Goal: Entertainment & Leisure: Consume media (video, audio)

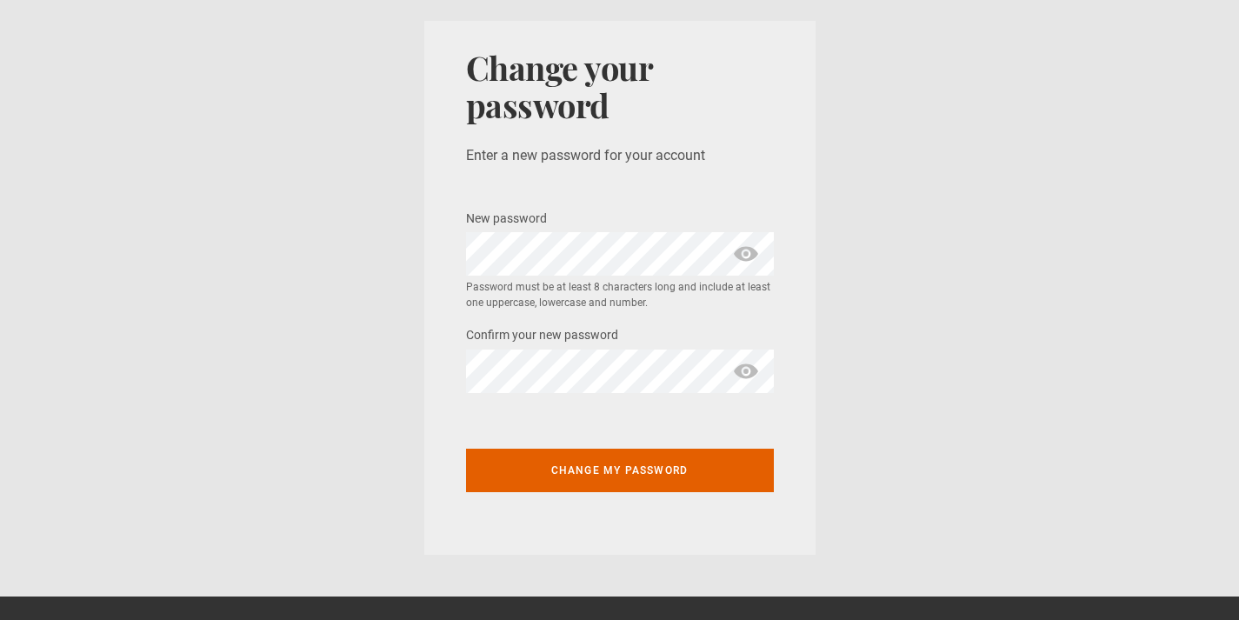
click at [750, 257] on span "show password" at bounding box center [746, 253] width 28 height 43
click at [740, 368] on span "show password" at bounding box center [746, 371] width 28 height 43
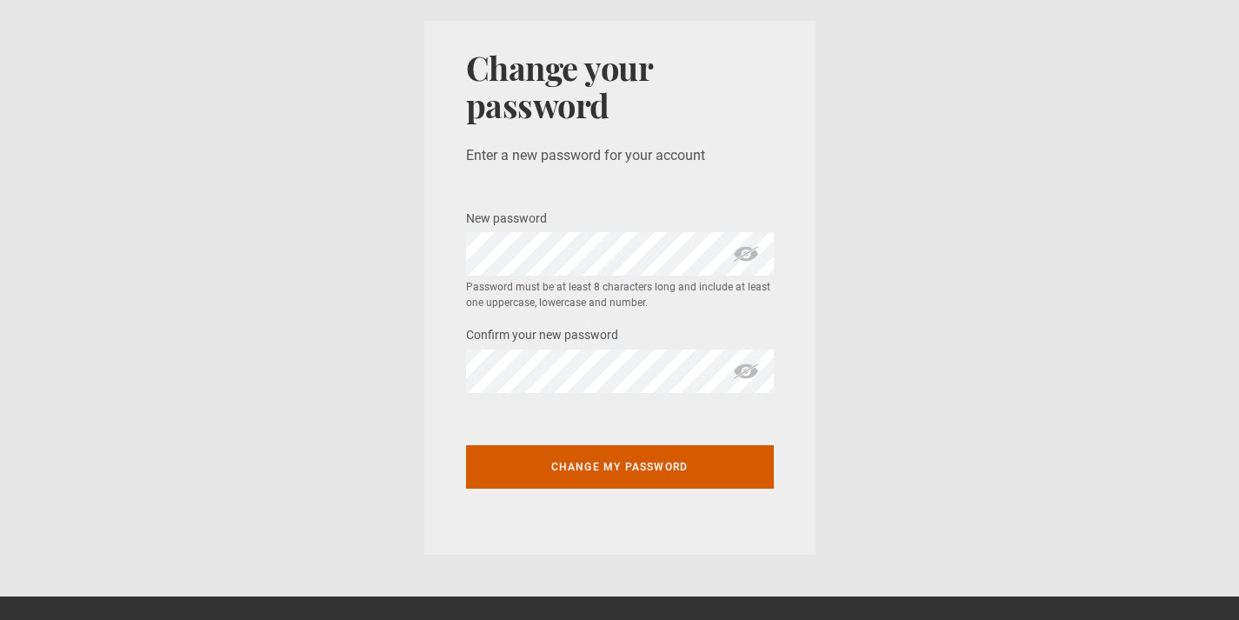
click at [567, 473] on button "Change my password" at bounding box center [620, 466] width 308 height 43
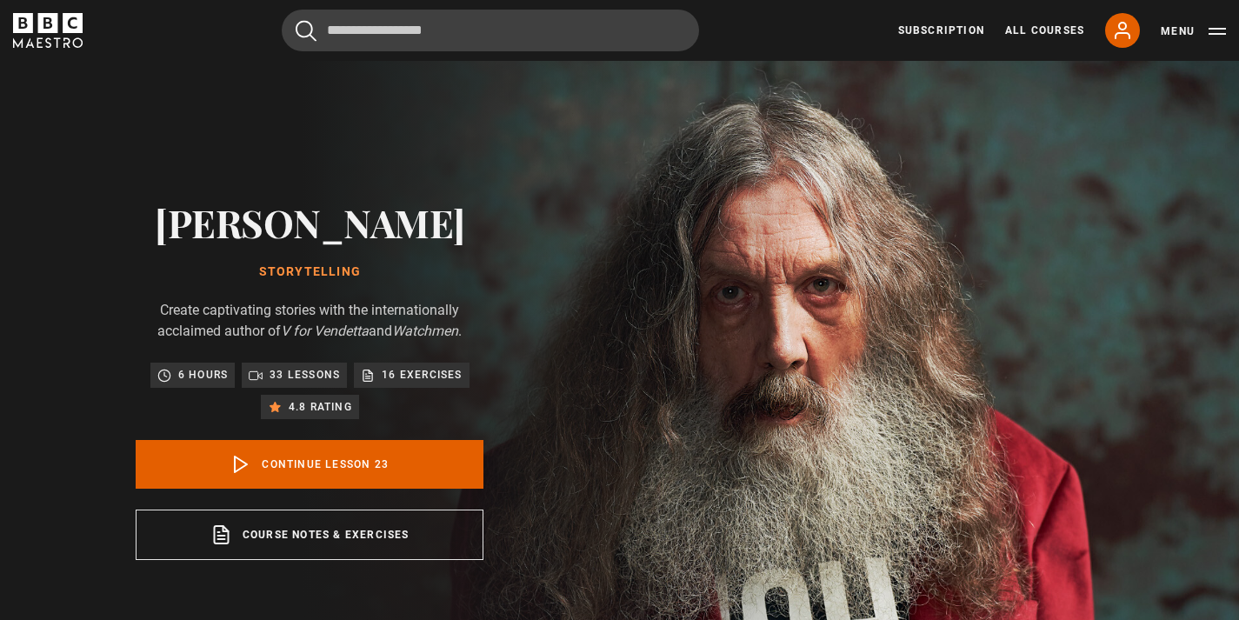
scroll to position [1684, 0]
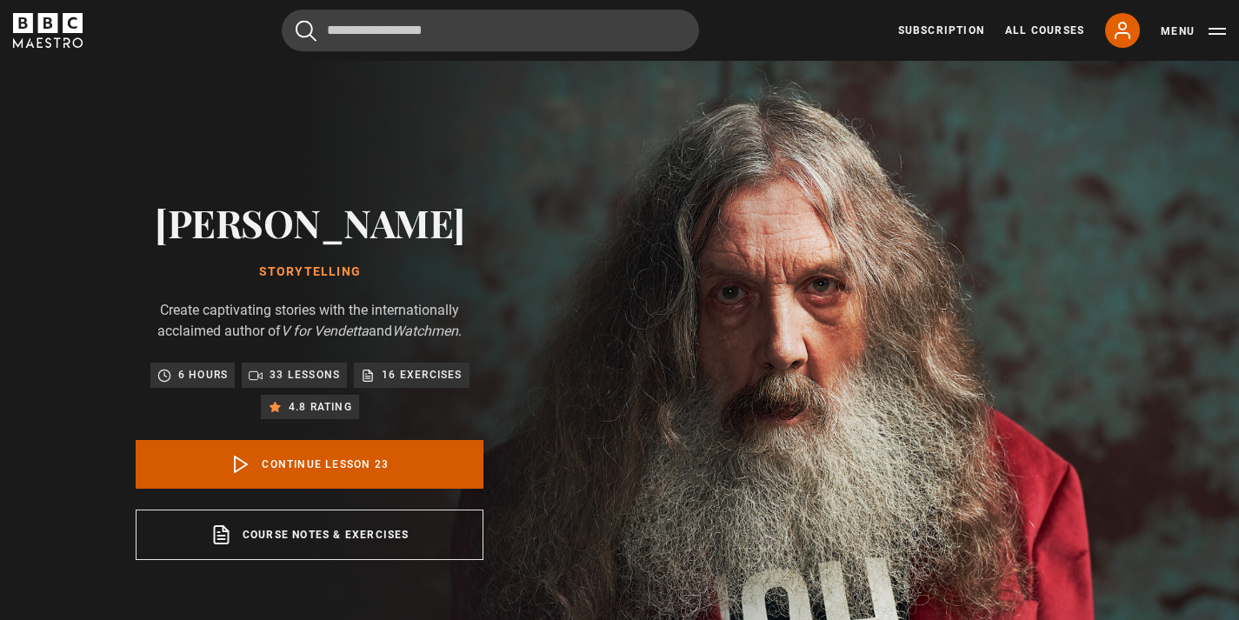
click at [334, 474] on link "Continue lesson 23" at bounding box center [310, 464] width 348 height 49
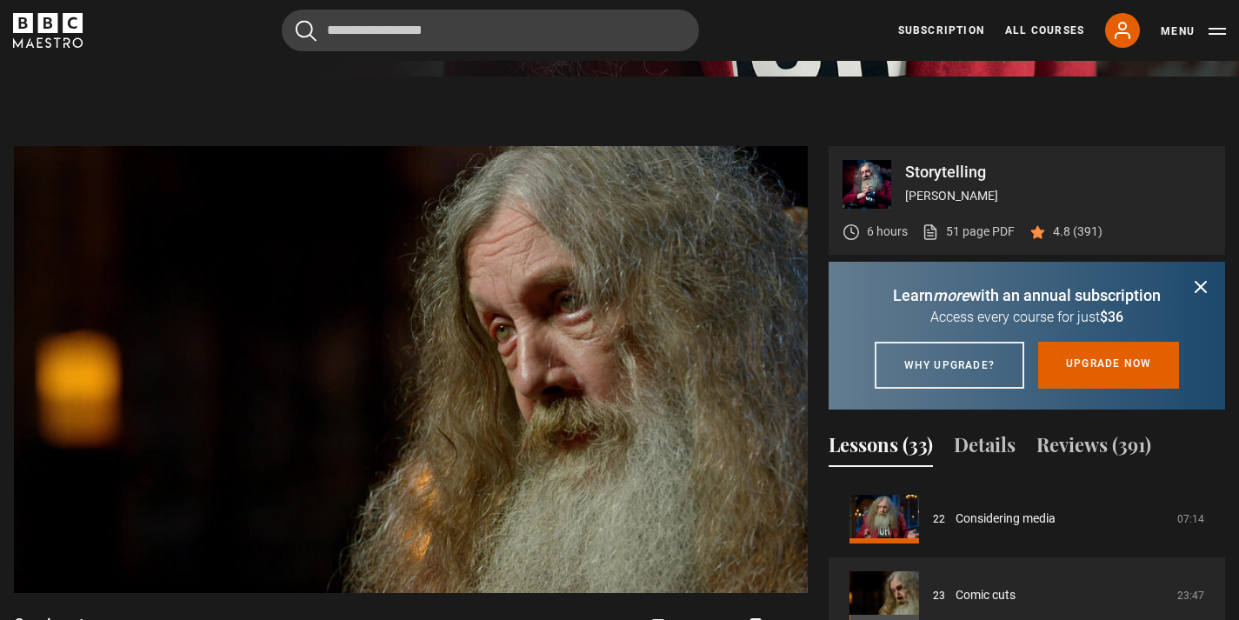
scroll to position [664, 0]
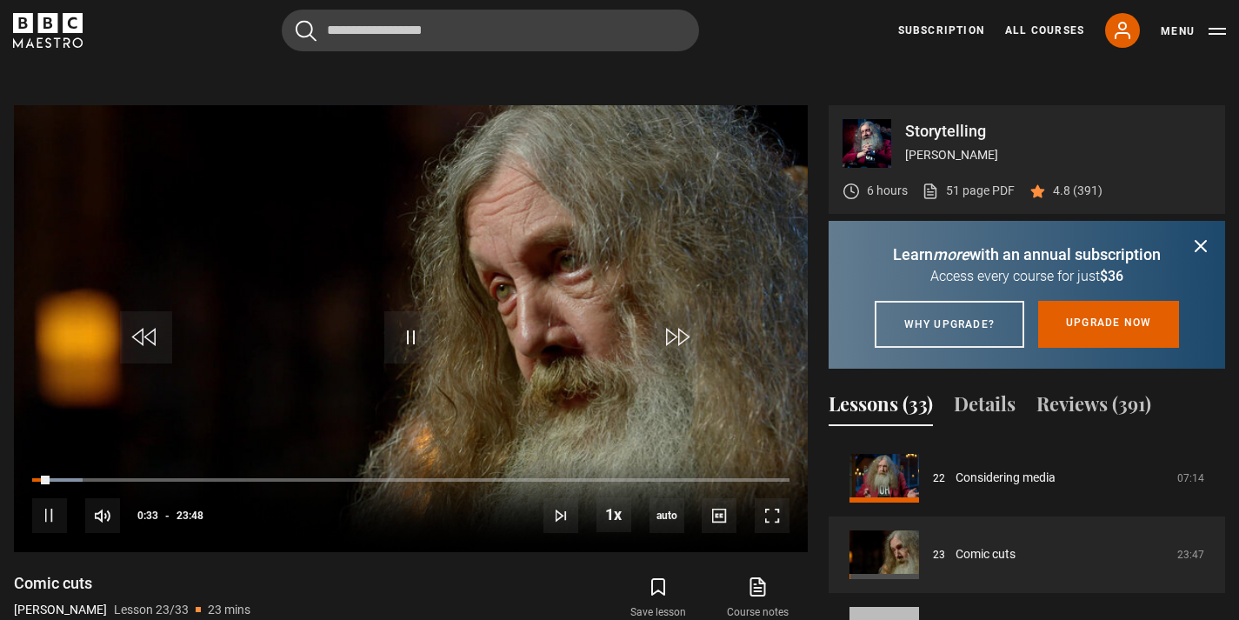
click at [1203, 246] on icon "submit" at bounding box center [1201, 246] width 21 height 21
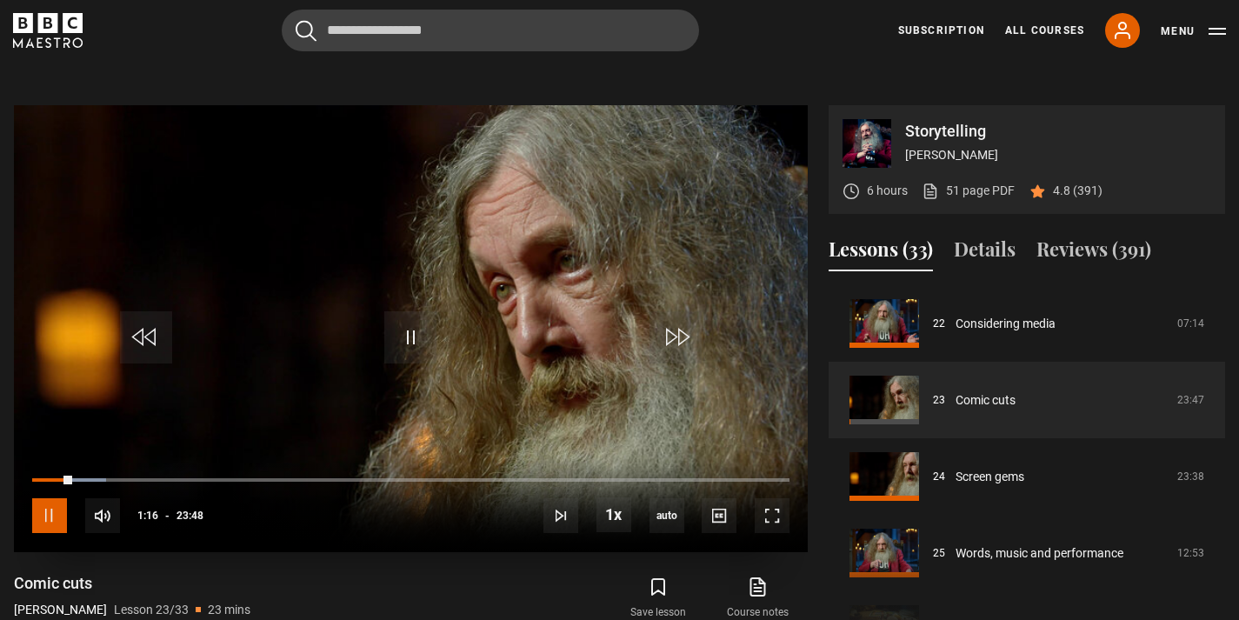
click at [53, 517] on span "Video Player" at bounding box center [49, 515] width 35 height 35
